Goal: Task Accomplishment & Management: Use online tool/utility

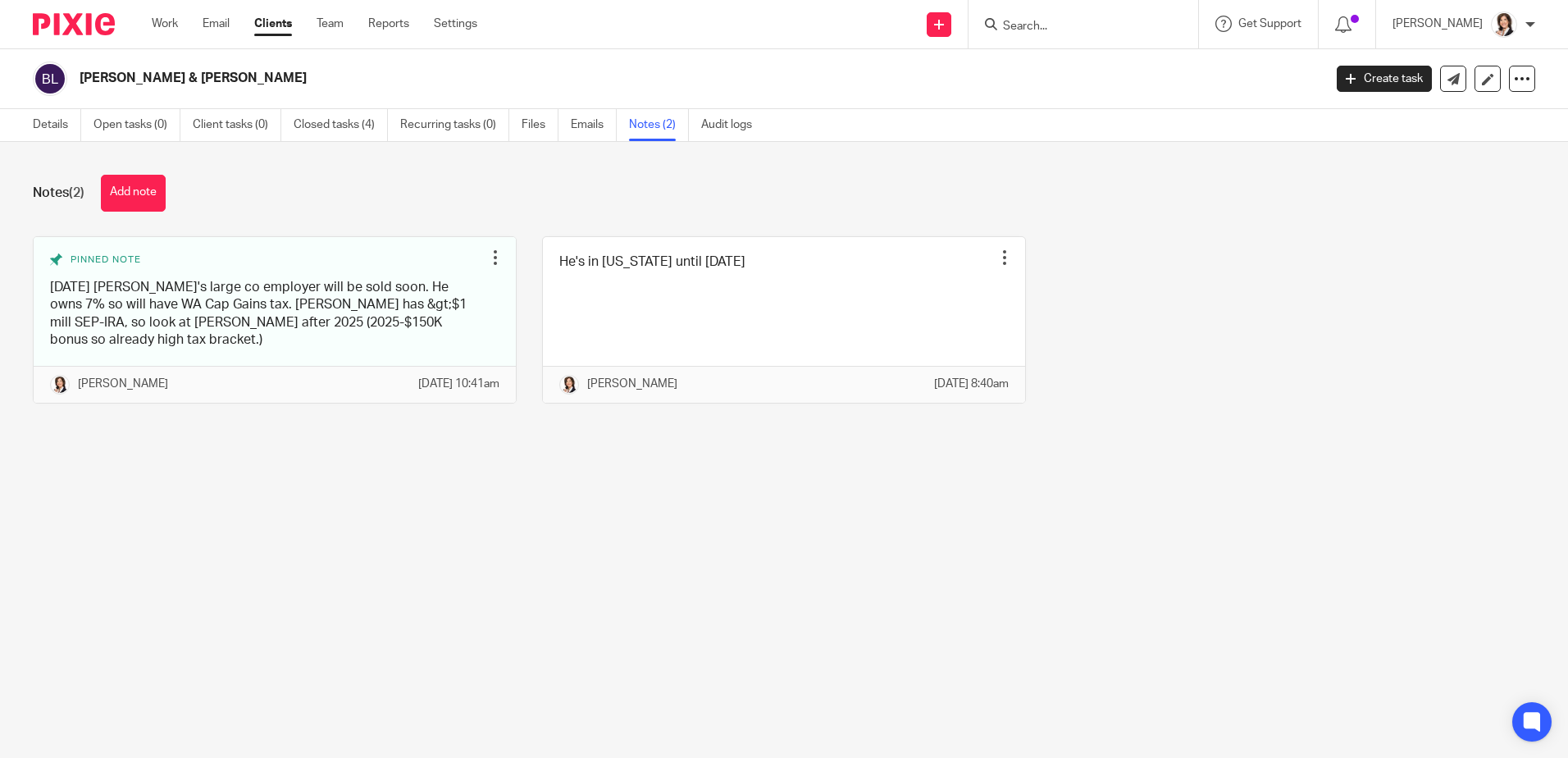
click at [1042, 24] on input "Search" at bounding box center [1075, 27] width 148 height 15
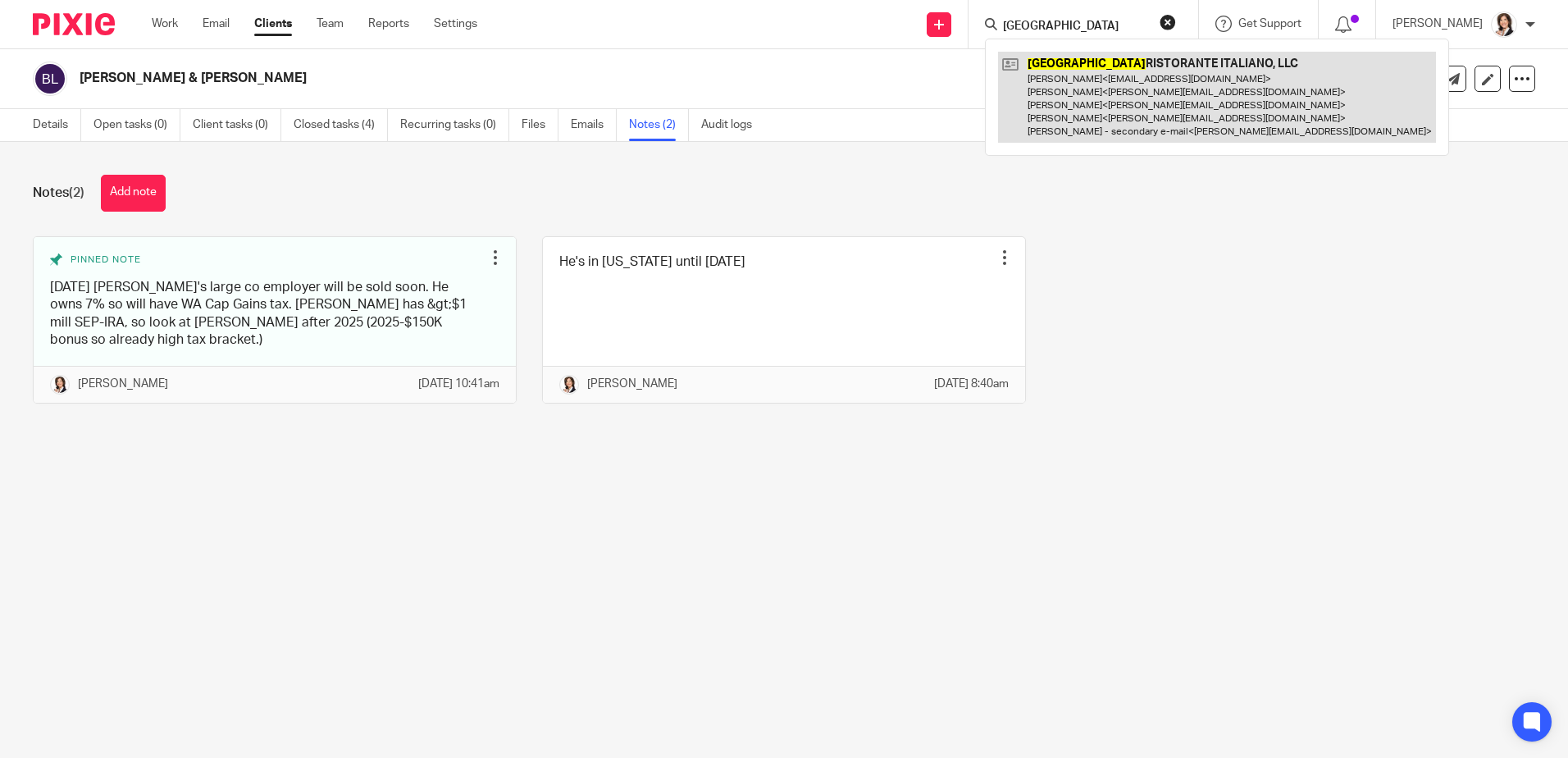
type input "Calabria"
click at [1109, 75] on link at bounding box center [1216, 98] width 438 height 91
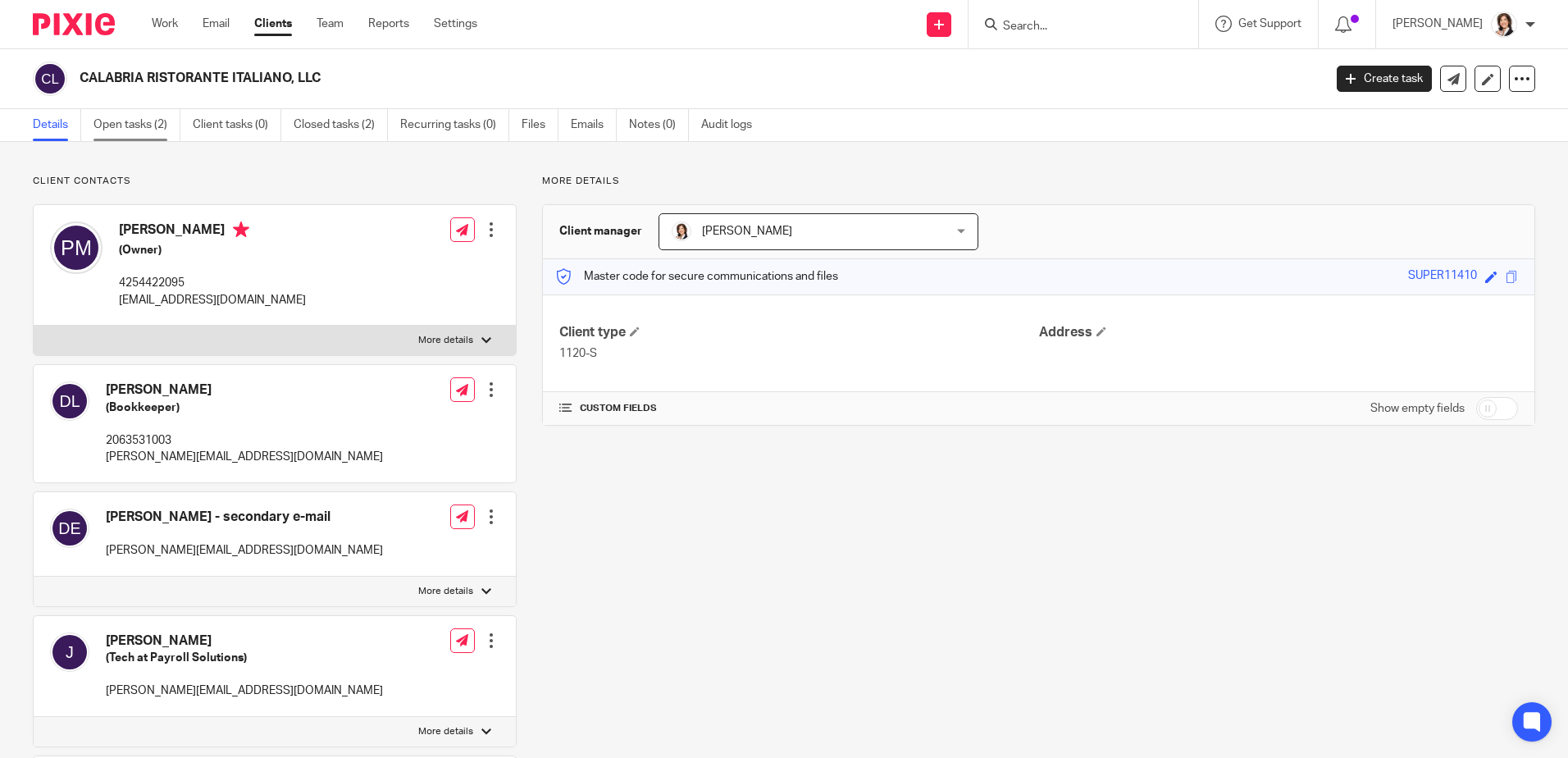
click at [104, 129] on link "Open tasks (2)" at bounding box center [137, 125] width 86 height 32
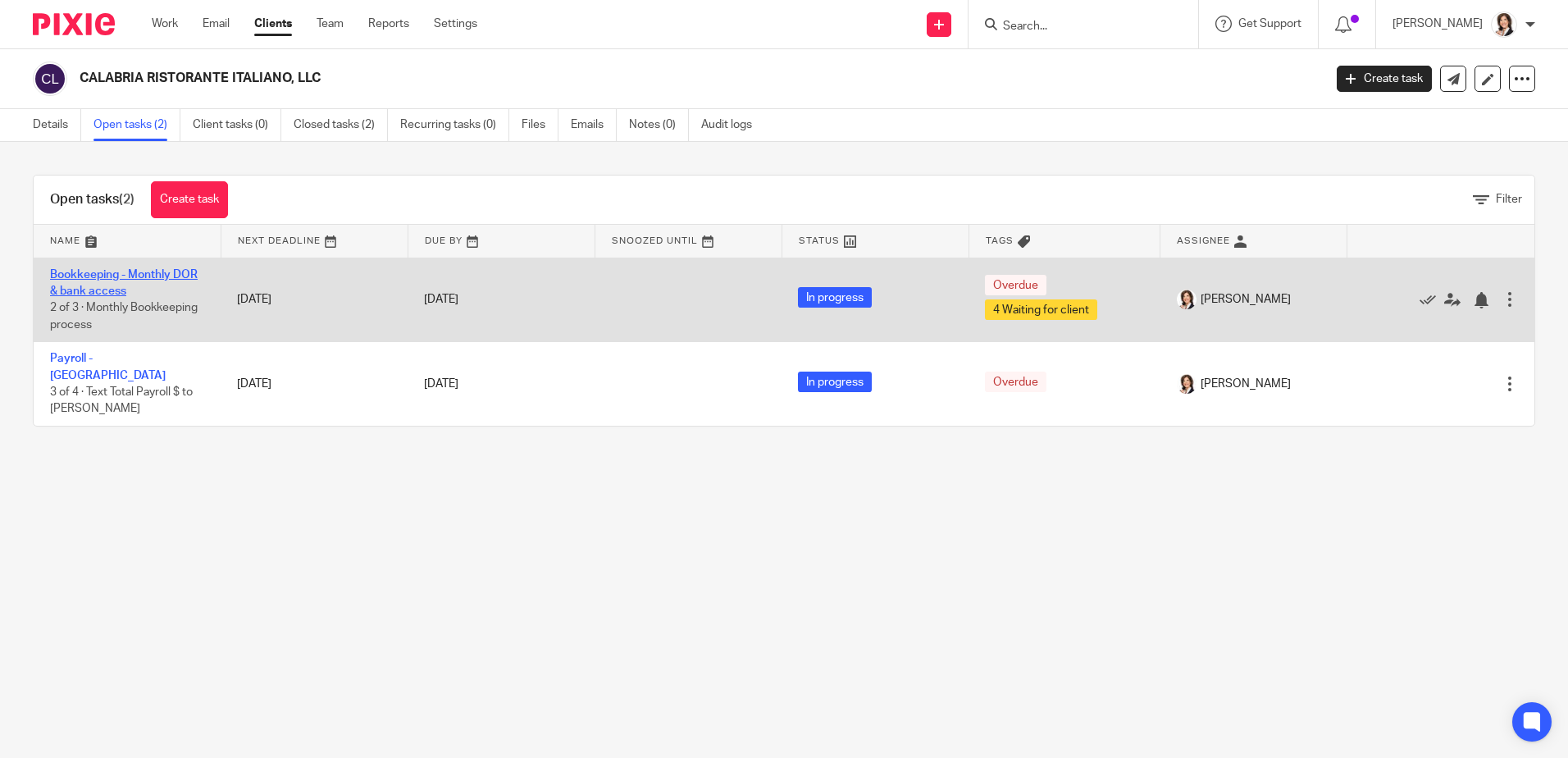
click at [100, 278] on link "Bookkeeping - Monthly DOR & bank access" at bounding box center [124, 283] width 148 height 28
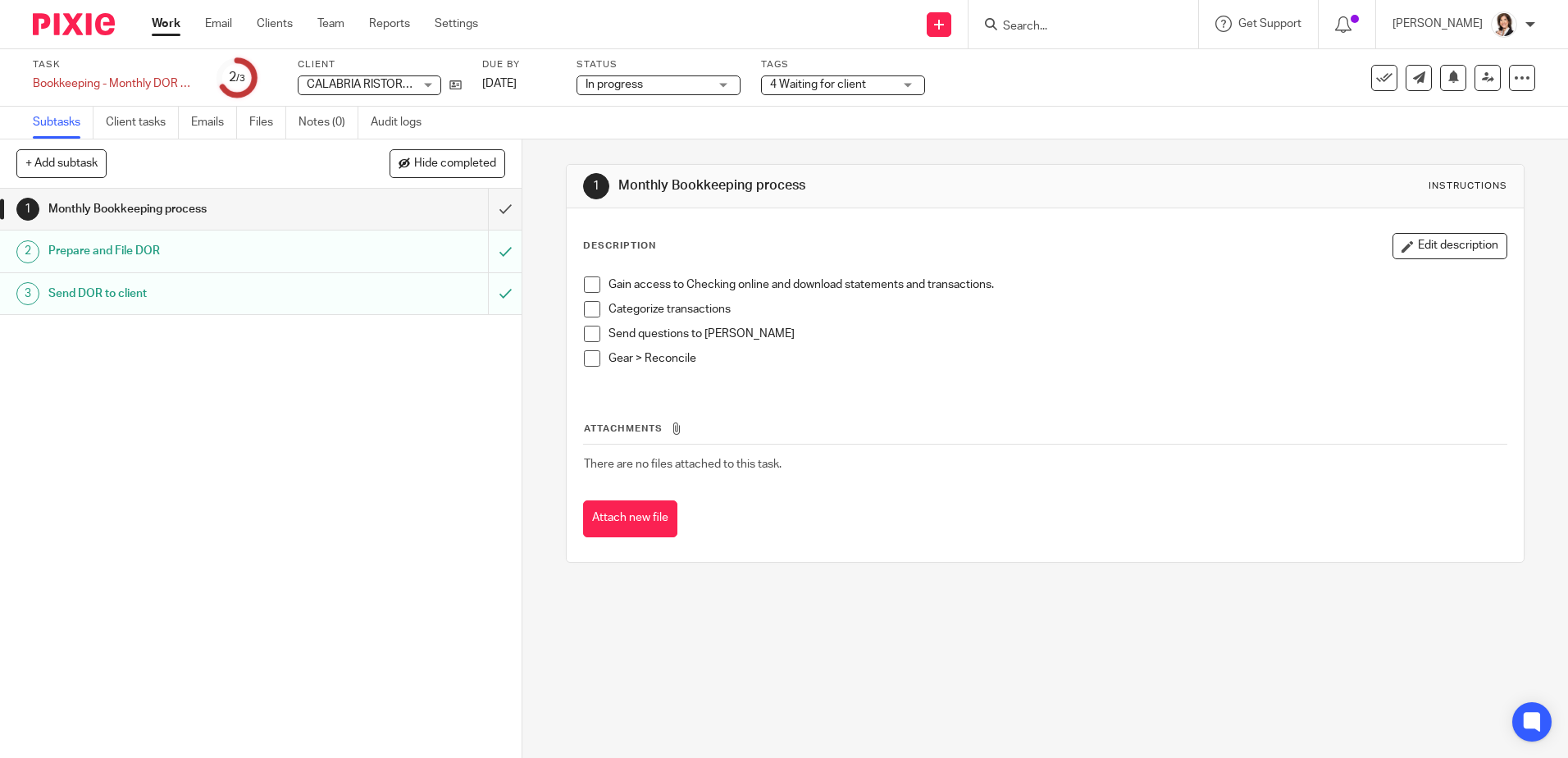
click at [126, 211] on h1 "Monthly Bookkeeping process" at bounding box center [189, 209] width 282 height 24
click at [584, 282] on span at bounding box center [592, 285] width 17 height 17
click at [590, 306] on span at bounding box center [592, 310] width 17 height 17
click at [588, 330] on span at bounding box center [592, 334] width 17 height 17
click at [588, 357] on span at bounding box center [592, 359] width 17 height 17
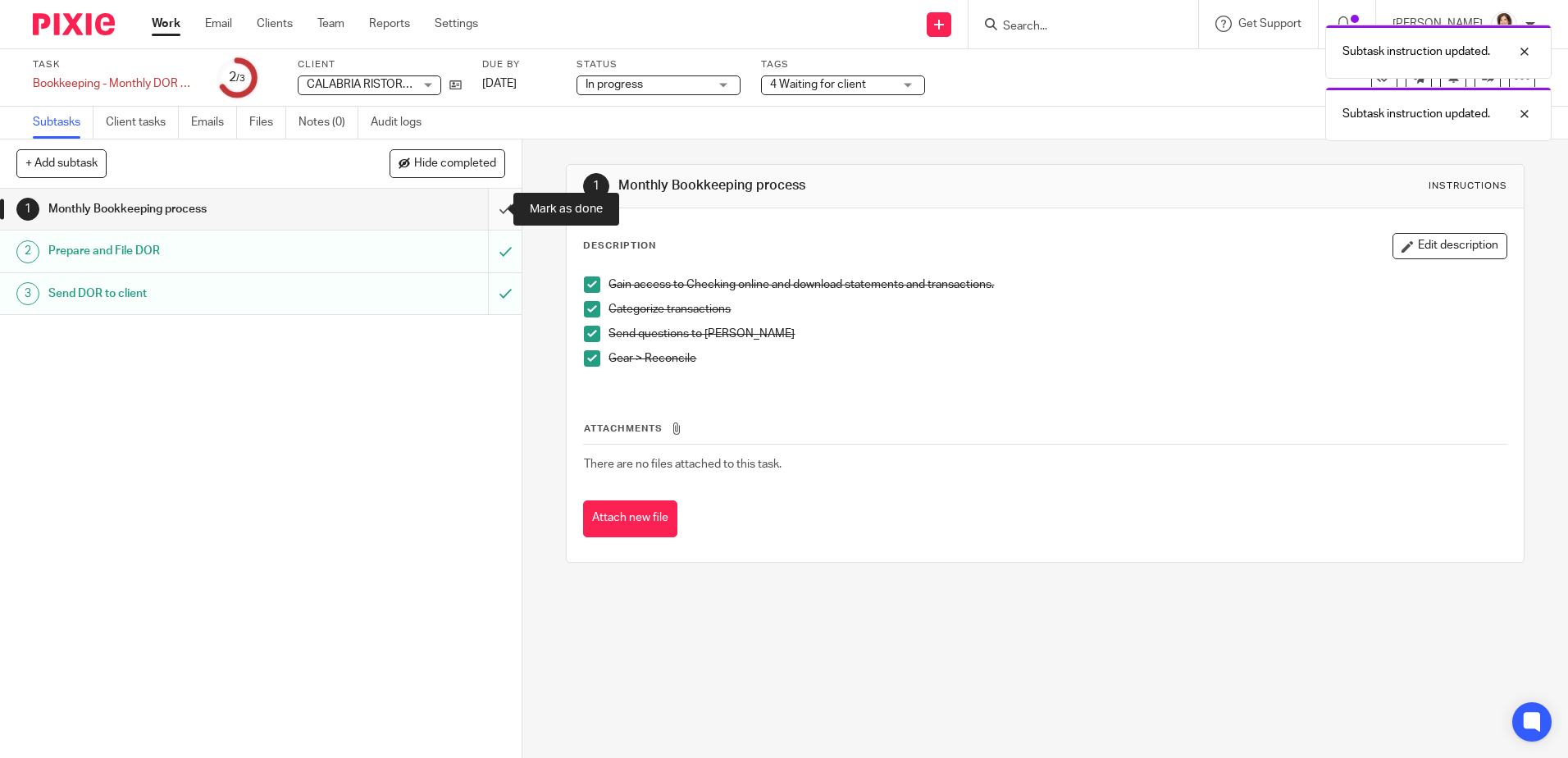
click at [487, 207] on input "submit" at bounding box center [260, 209] width 522 height 41
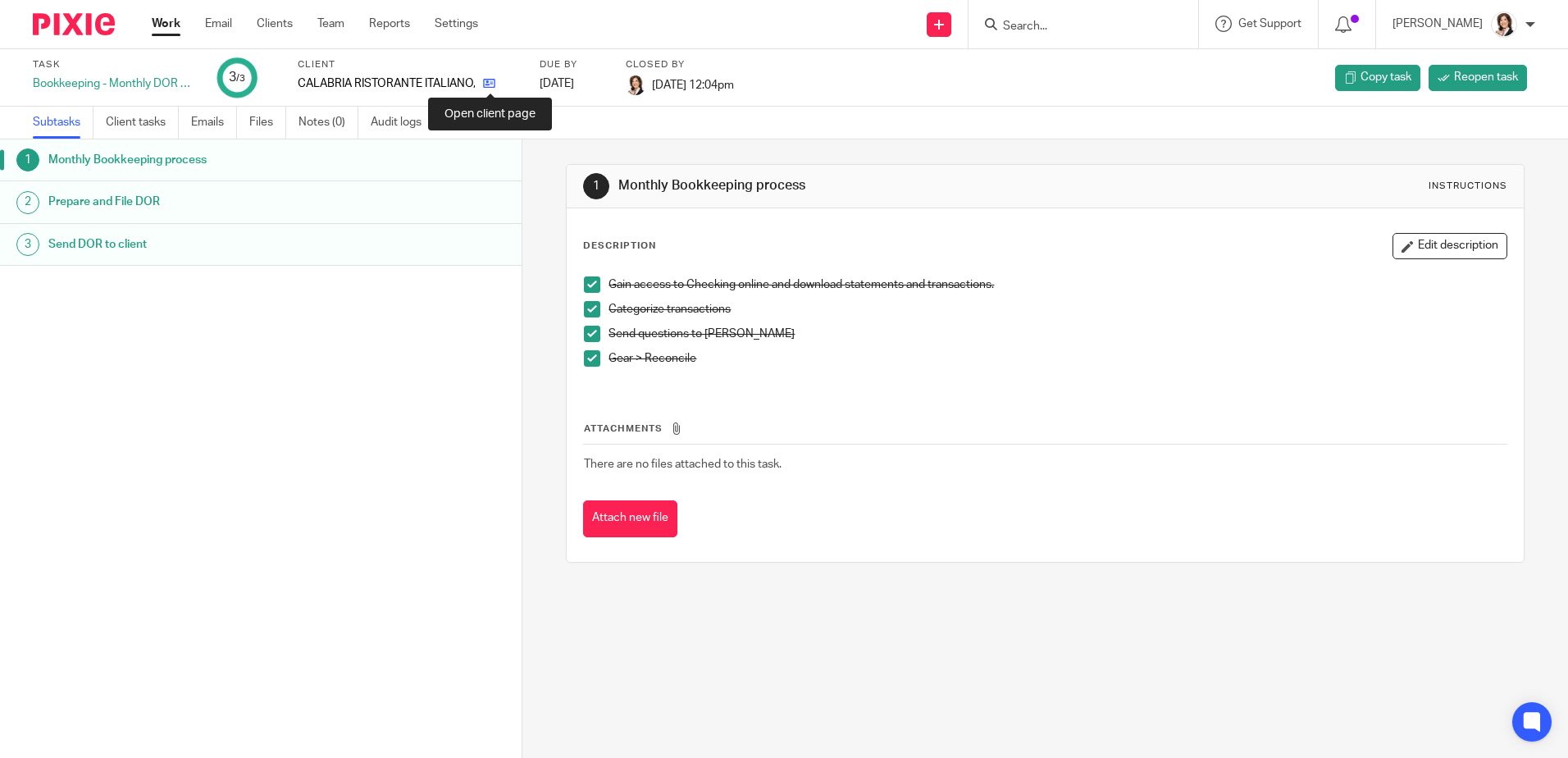
click at [487, 82] on icon at bounding box center [489, 83] width 12 height 12
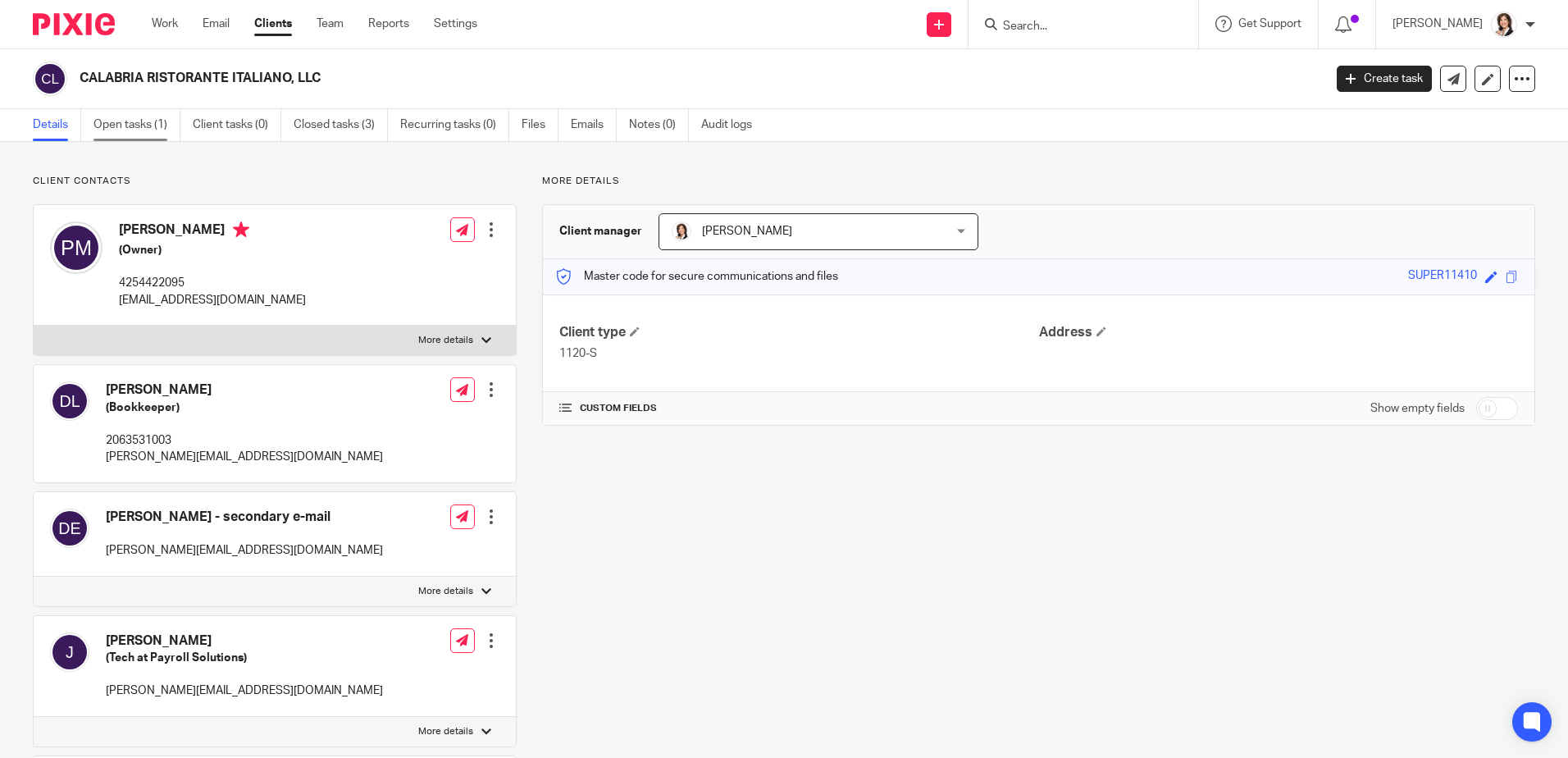
click at [138, 121] on link "Open tasks (1)" at bounding box center [137, 125] width 86 height 32
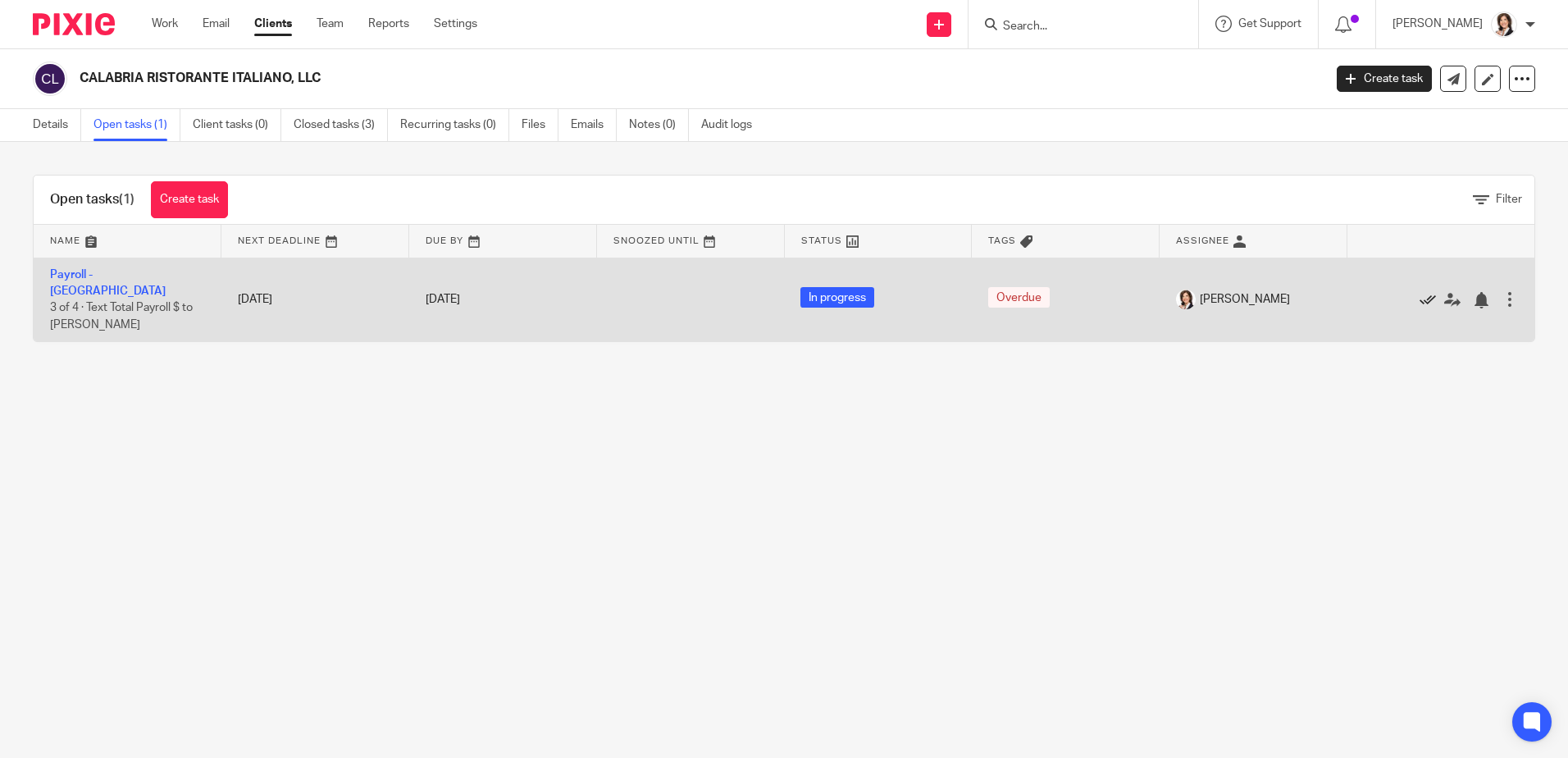
click at [1420, 292] on icon at bounding box center [1428, 300] width 17 height 17
